Goal: Browse casually: Explore the website without a specific task or goal

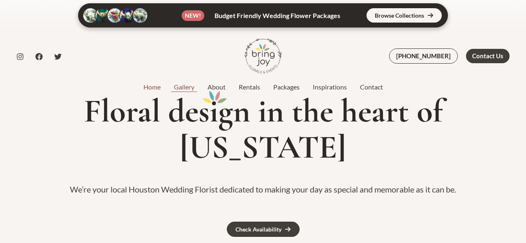
click at [190, 86] on link "Gallery" at bounding box center [184, 87] width 34 height 10
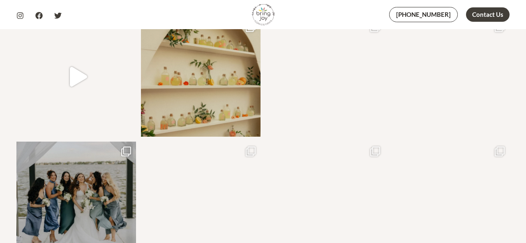
scroll to position [1029, 0]
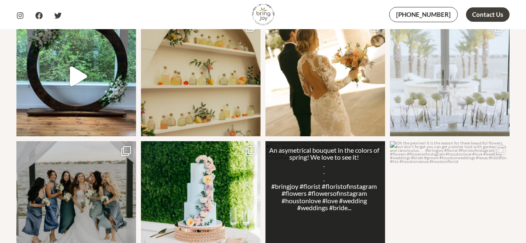
click at [307, 141] on link "Open post by bringjoytexas with ID 17894085894003648" at bounding box center [326, 201] width 120 height 120
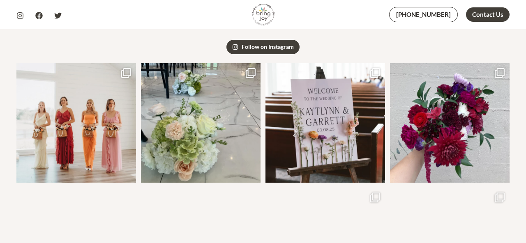
scroll to position [0, 0]
